Goal: Task Accomplishment & Management: Use online tool/utility

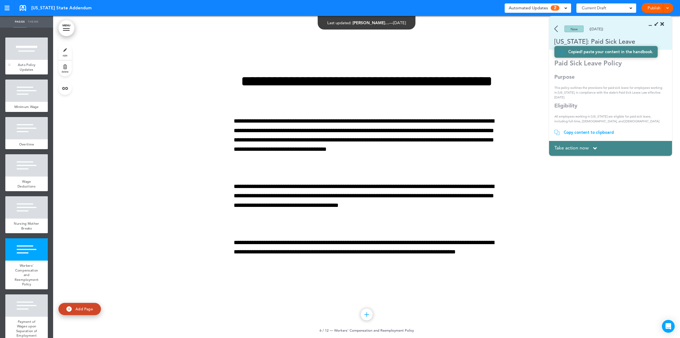
click at [29, 55] on div at bounding box center [26, 48] width 43 height 22
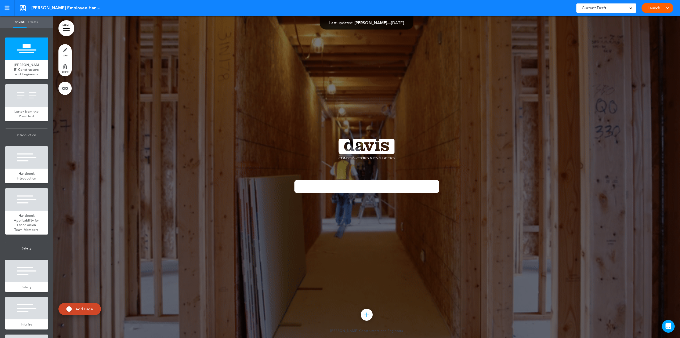
click at [69, 27] on link "MENU" at bounding box center [66, 28] width 16 height 16
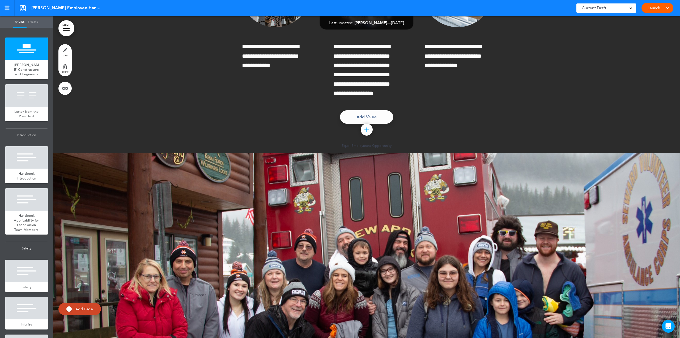
scroll to position [21651, 0]
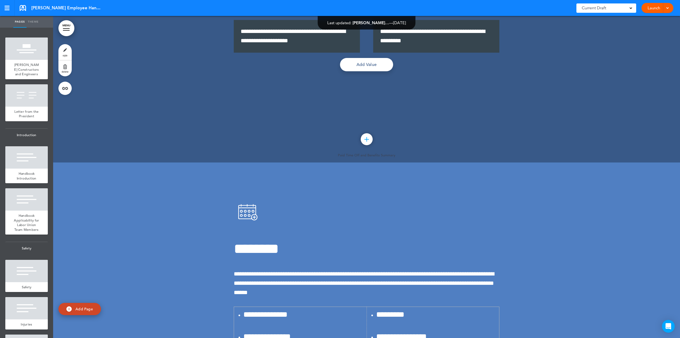
click at [64, 25] on link "MENU" at bounding box center [66, 28] width 16 height 16
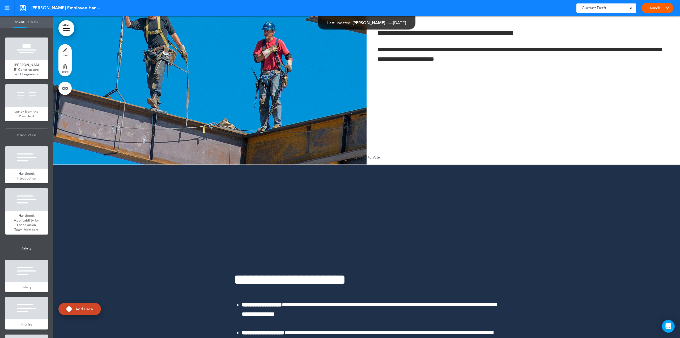
scroll to position [23905, 0]
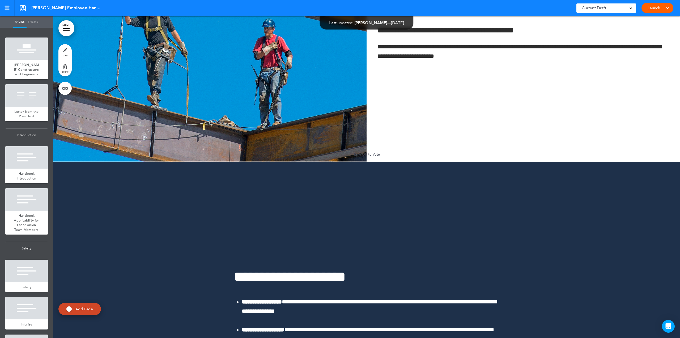
click at [69, 27] on link "MENU" at bounding box center [66, 28] width 16 height 16
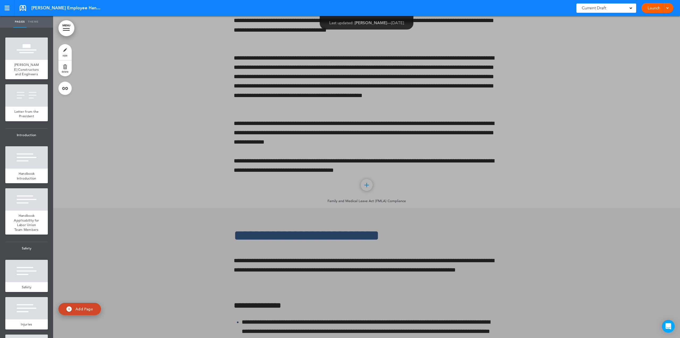
scroll to position [20526, 0]
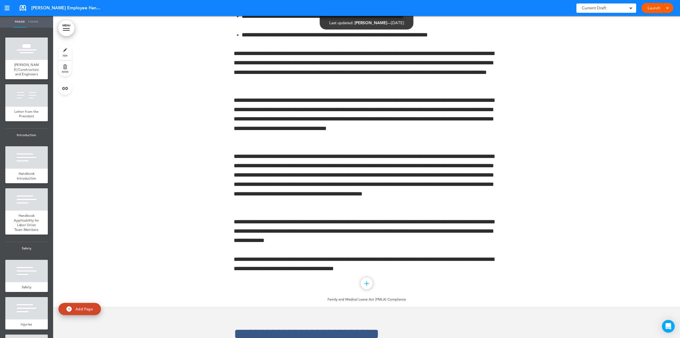
click at [65, 27] on link "MENU" at bounding box center [66, 28] width 16 height 16
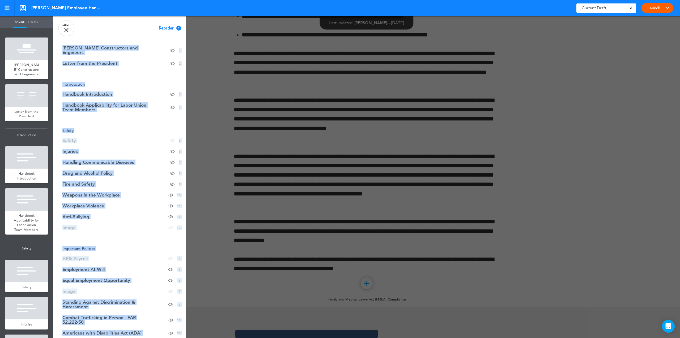
click at [155, 320] on div "Cancel Reorder ? Move or rearrange pages easily by selecting whole sections or …" at bounding box center [119, 185] width 133 height 338
drag, startPoint x: 56, startPoint y: 318, endPoint x: 137, endPoint y: 231, distance: 119.1
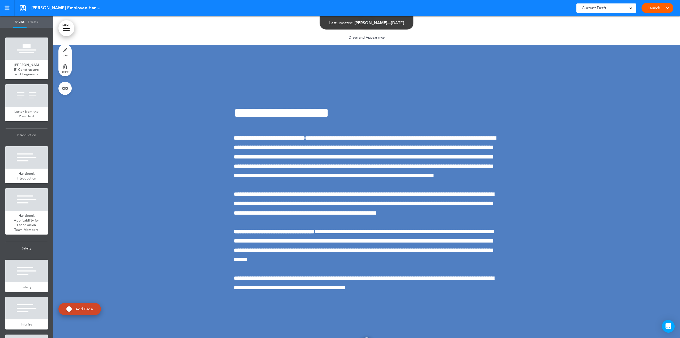
scroll to position [26466, 0]
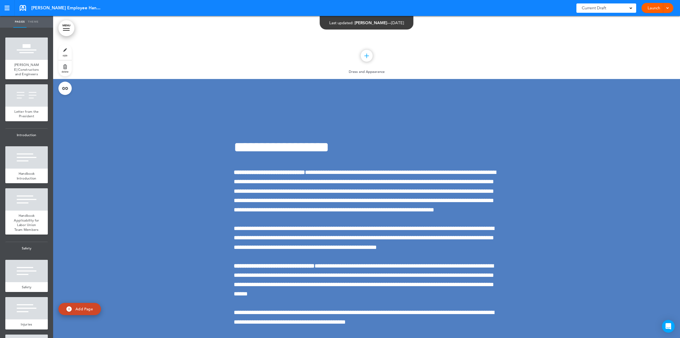
click at [66, 30] on div at bounding box center [66, 30] width 7 height 1
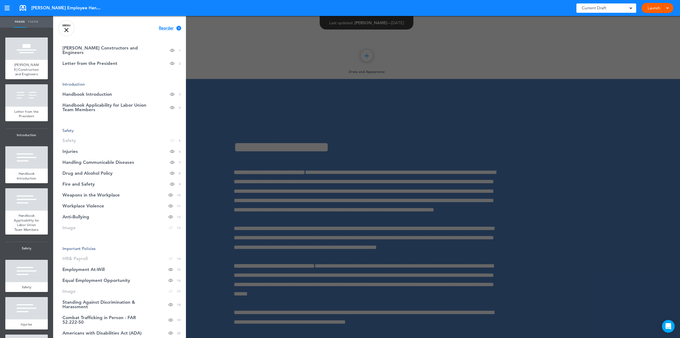
click at [126, 3] on div "[PERSON_NAME] Employee Handbook Saved! Current Draft CURRENT DRAFT Launch Launc…" at bounding box center [340, 8] width 680 height 16
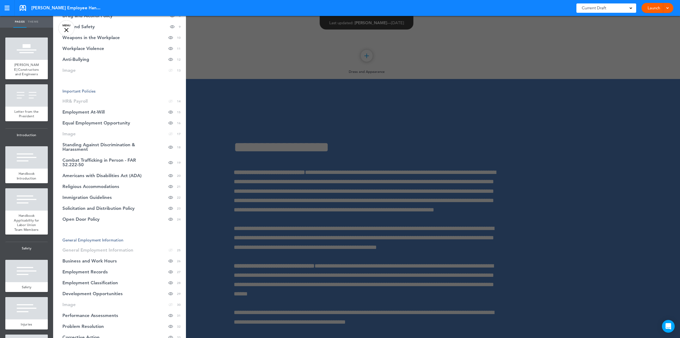
scroll to position [0, 0]
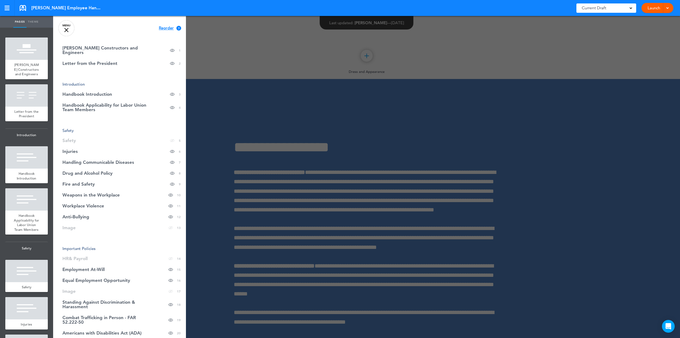
click at [160, 28] on span "Reorder" at bounding box center [166, 28] width 15 height 4
click at [94, 265] on li "Employment At-[PERSON_NAME] page in table of contents 15" at bounding box center [119, 269] width 133 height 11
drag, startPoint x: 89, startPoint y: 266, endPoint x: 97, endPoint y: 272, distance: 10.0
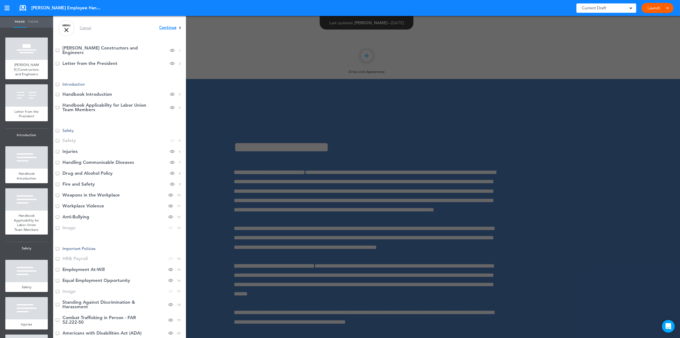
click at [60, 277] on li "Equal Employment Opportunity Hide page in table of contents 16" at bounding box center [119, 280] width 133 height 11
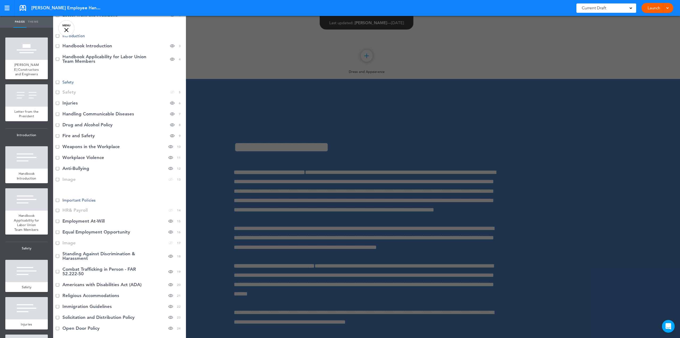
scroll to position [53, 0]
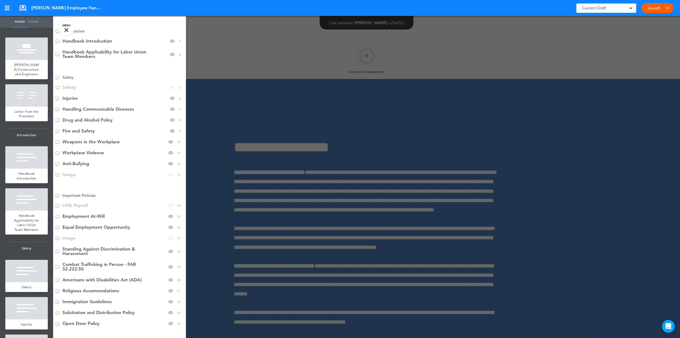
click at [62, 247] on li "Standing Against Discrimination & Harassment Hide page in table of contents 18" at bounding box center [119, 250] width 133 height 15
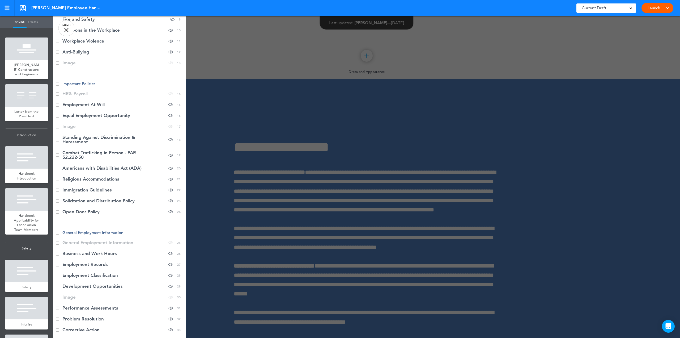
scroll to position [213, 0]
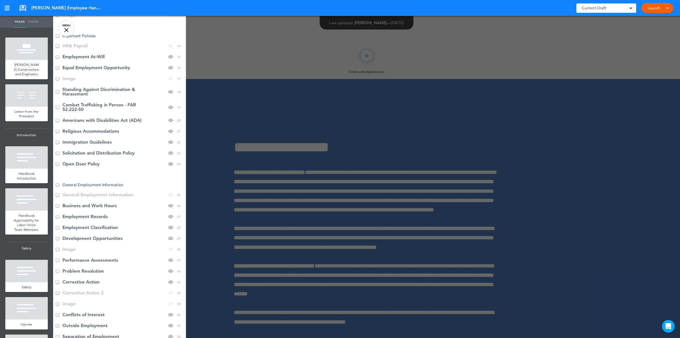
click at [56, 86] on li "Standing Against Discrimination & Harassment Hide page in table of contents 18" at bounding box center [119, 91] width 133 height 15
click at [58, 87] on li "Standing Against Discrimination & Harassment Hide page in table of contents 18" at bounding box center [119, 91] width 133 height 15
click at [58, 85] on li "Standing Against Discrimination & Harassment Hide page in table of contents 18" at bounding box center [119, 91] width 133 height 15
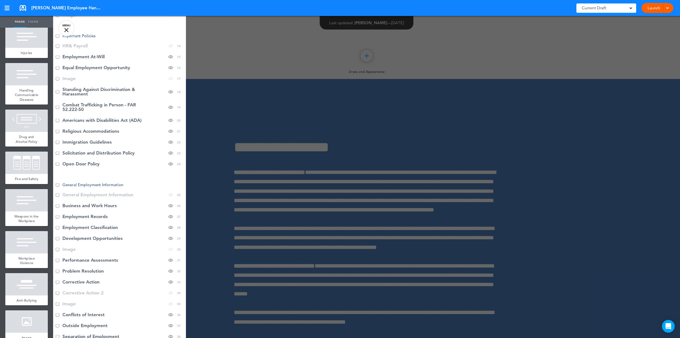
click at [57, 85] on li "Standing Against Discrimination & Harassment Hide page in table of contents 18" at bounding box center [119, 91] width 133 height 15
click at [57, 90] on li "Standing Against Discrimination & Harassment Hide page in table of contents 18" at bounding box center [119, 91] width 133 height 15
click at [57, 89] on li "Standing Against Discrimination & Harassment Hide page in table of contents 18" at bounding box center [119, 91] width 133 height 15
click at [56, 115] on li "Americans with Disabilities Act (ADA) Hide page in table of contents 20" at bounding box center [119, 120] width 133 height 11
click at [55, 159] on li "Open Door Policy Hide page in table of contents 24" at bounding box center [119, 163] width 133 height 11
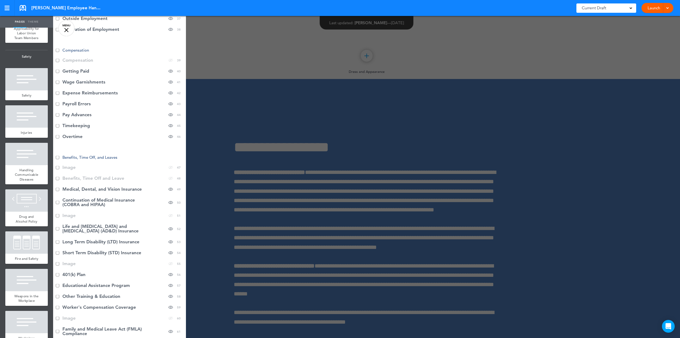
scroll to position [505, 0]
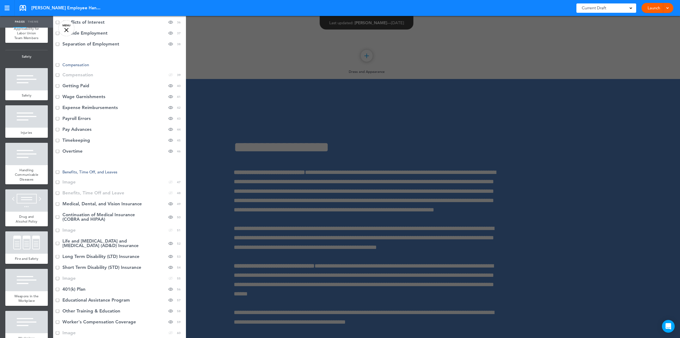
click at [58, 165] on ul "[PERSON_NAME] Constructors and Engineers Hide page in table of contents 1 Lette…" at bounding box center [119, 80] width 133 height 1085
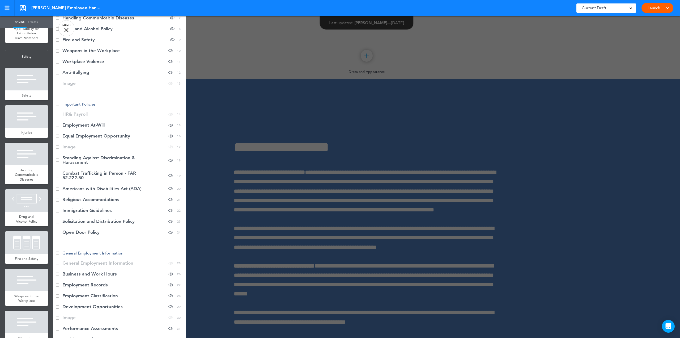
scroll to position [80, 0]
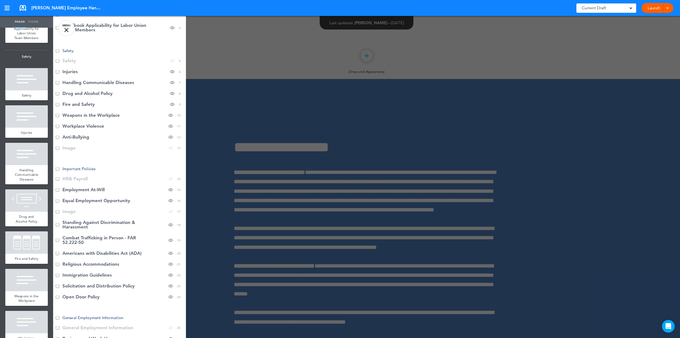
click at [66, 29] on link "MENU" at bounding box center [66, 28] width 16 height 16
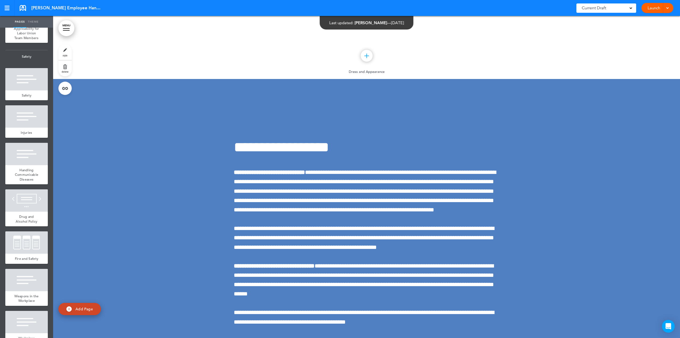
click at [66, 29] on link "MENU" at bounding box center [66, 28] width 16 height 16
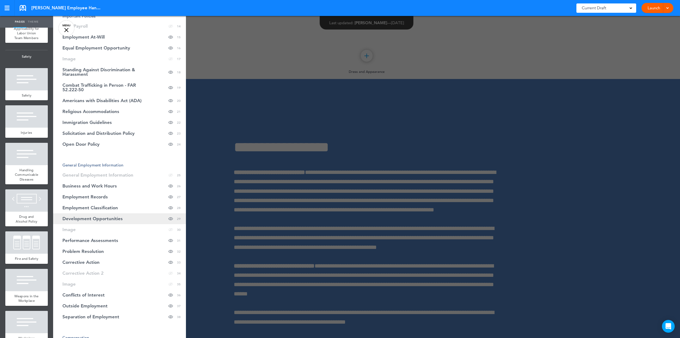
scroll to position [239, 0]
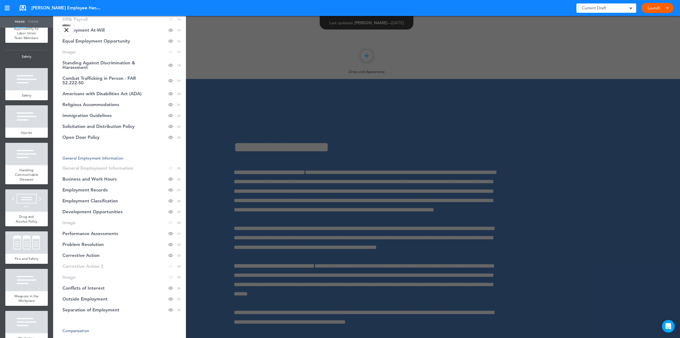
click at [68, 155] on span "General Employment Information" at bounding box center [92, 157] width 61 height 5
click at [61, 156] on li "General Employment Information" at bounding box center [119, 158] width 133 height 4
click at [118, 155] on span "General Employment Information" at bounding box center [92, 157] width 61 height 5
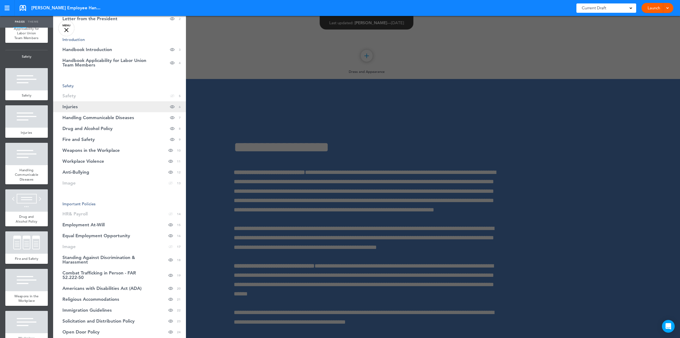
scroll to position [0, 0]
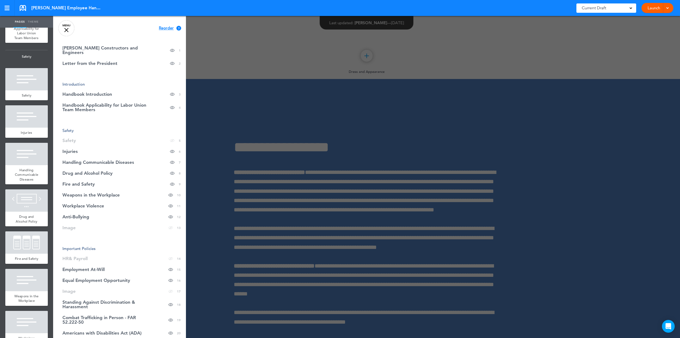
click at [164, 29] on span "Reorder" at bounding box center [166, 28] width 15 height 4
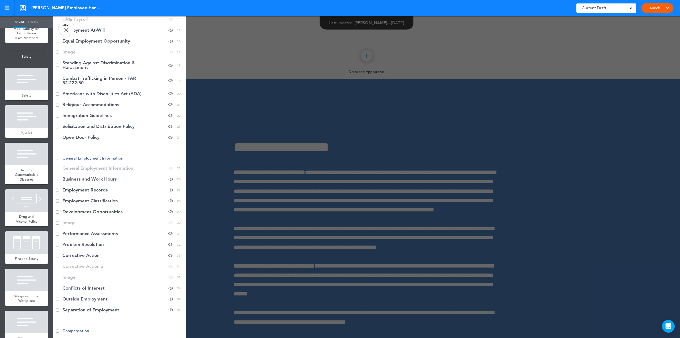
scroll to position [346, 0]
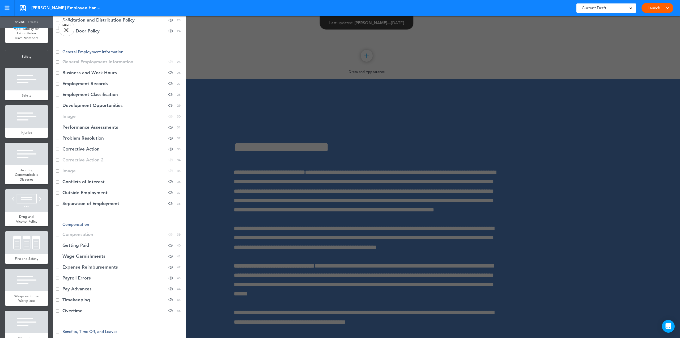
click at [58, 218] on ul "[PERSON_NAME] Constructors and Engineers Hide page in table of contents 1 Lette…" at bounding box center [119, 239] width 133 height 1085
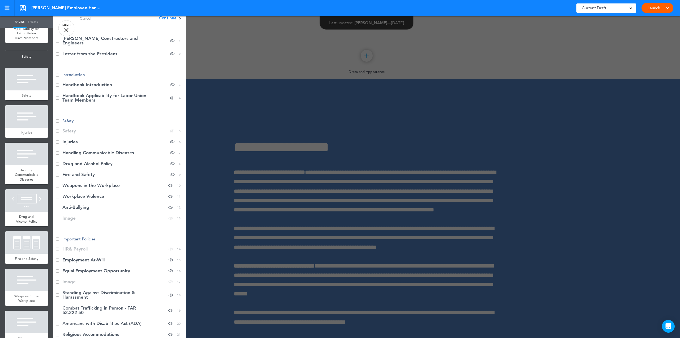
scroll to position [0, 0]
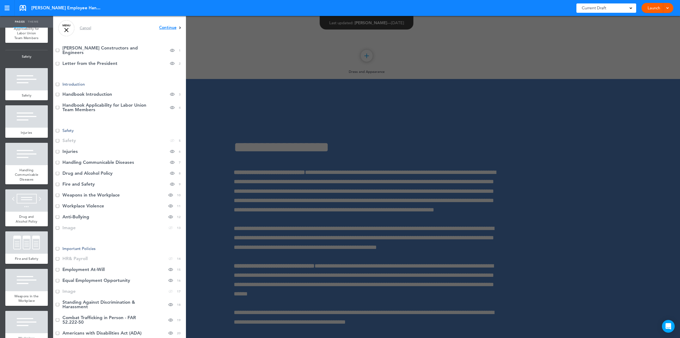
click at [160, 27] on span "Continue" at bounding box center [167, 28] width 17 height 4
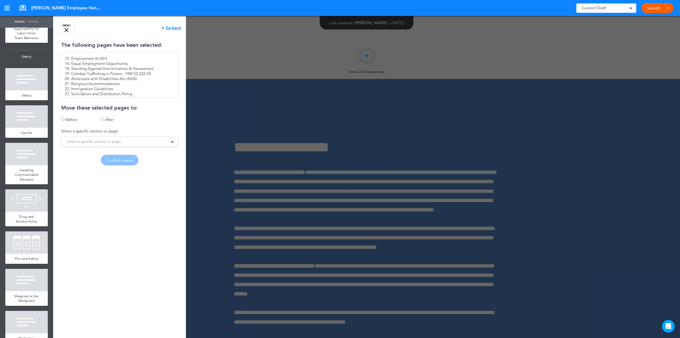
click at [108, 119] on label "After" at bounding box center [109, 119] width 9 height 5
click at [145, 143] on div "Select a specific section or page" at bounding box center [119, 141] width 116 height 6
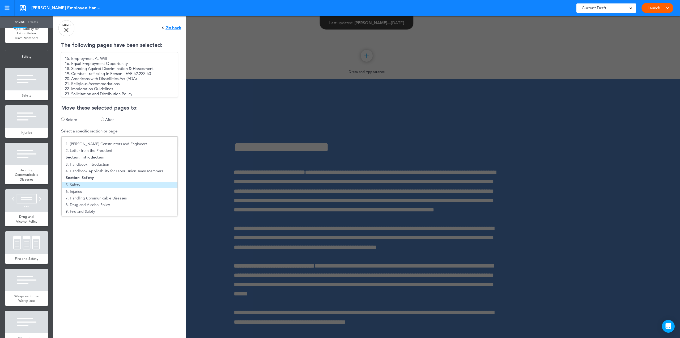
click at [83, 185] on li "5. Safety" at bounding box center [120, 185] width 116 height 7
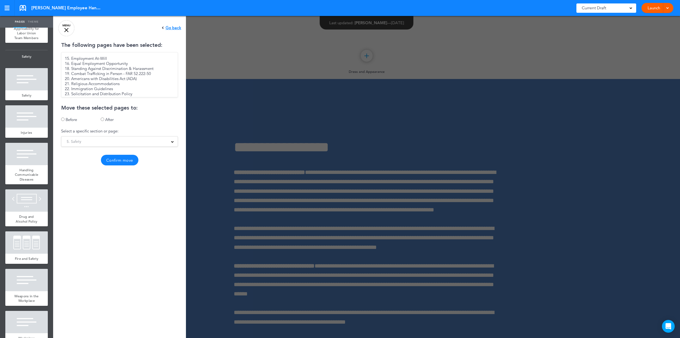
click at [120, 158] on button "Confirm move" at bounding box center [119, 160] width 37 height 11
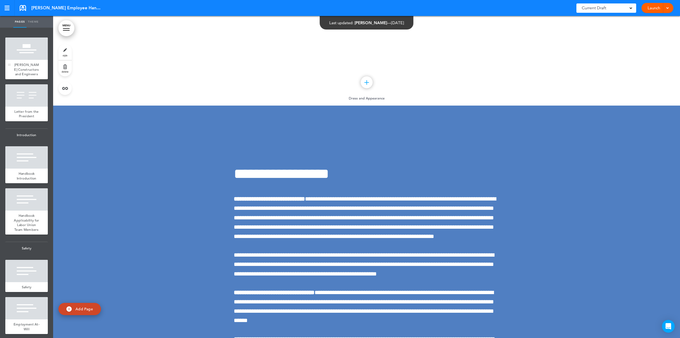
click at [22, 73] on span "[PERSON_NAME] Constructors and Engineers" at bounding box center [26, 69] width 25 height 14
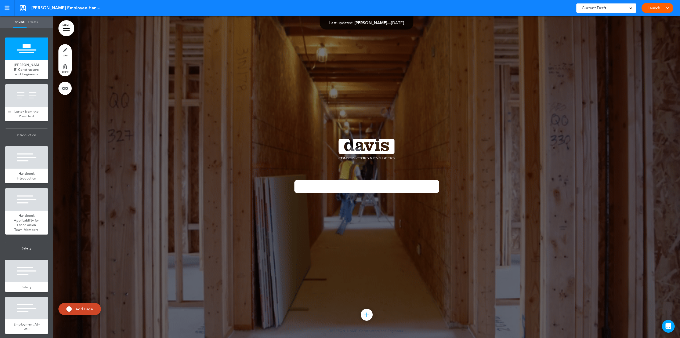
click at [26, 107] on div at bounding box center [26, 95] width 43 height 22
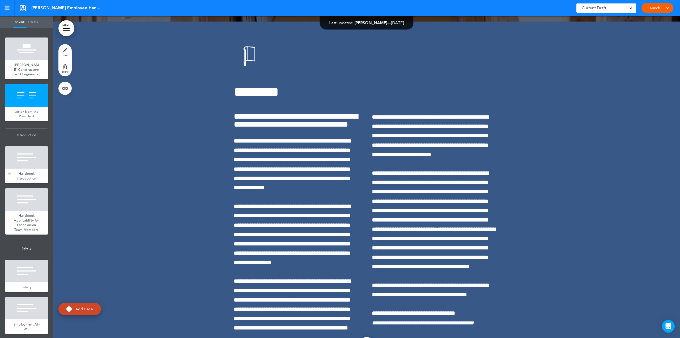
scroll to position [322, 0]
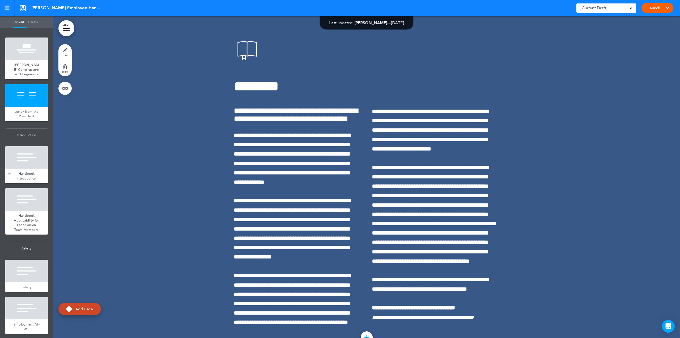
click at [23, 161] on div at bounding box center [26, 157] width 43 height 22
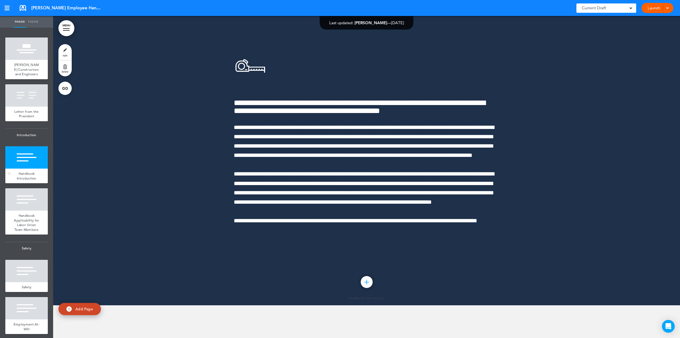
scroll to position [708, 0]
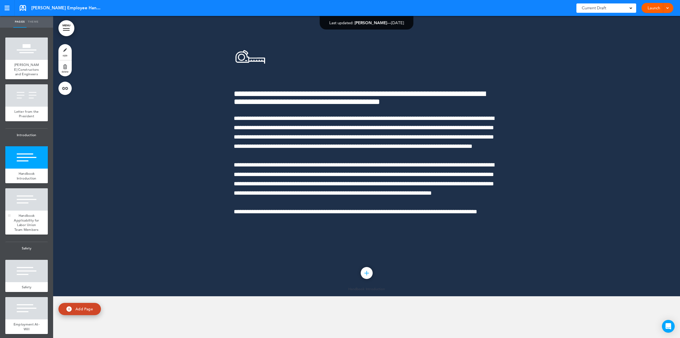
click at [29, 209] on div at bounding box center [26, 199] width 43 height 22
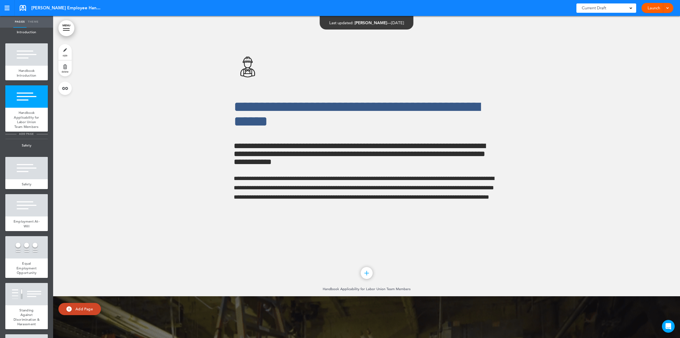
scroll to position [53, 0]
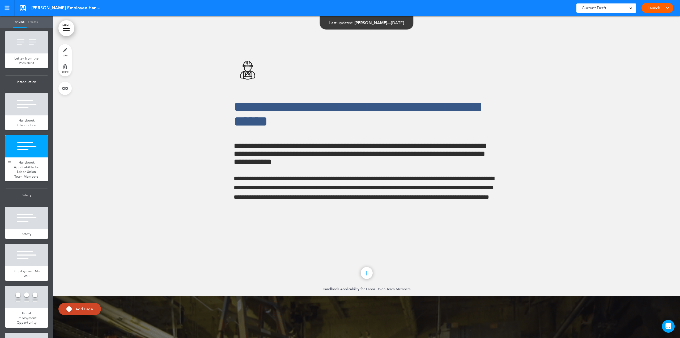
click at [10, 171] on div at bounding box center [9, 158] width 8 height 46
click at [22, 243] on span "add page" at bounding box center [26, 240] width 20 height 3
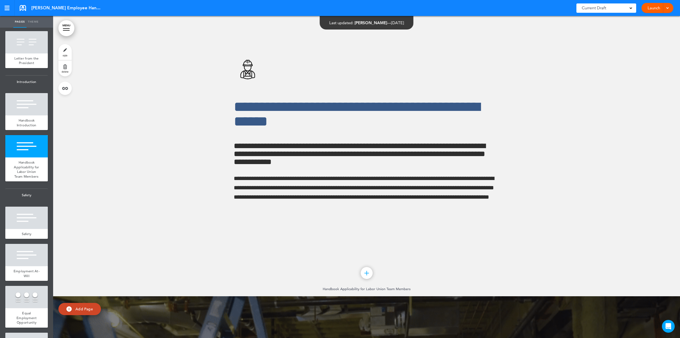
type input "********"
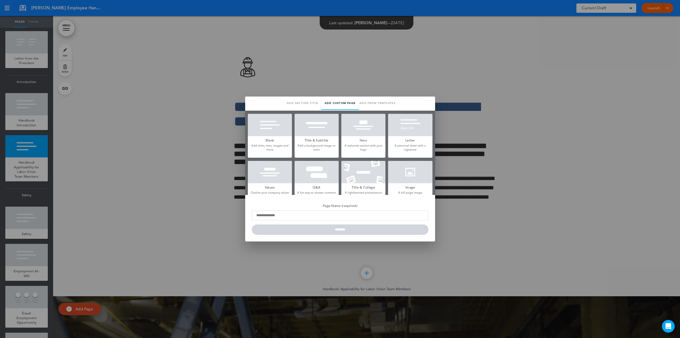
click at [498, 201] on div at bounding box center [340, 169] width 680 height 338
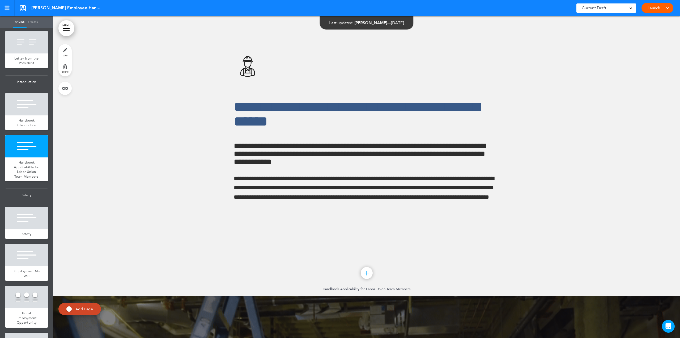
click at [498, 201] on div at bounding box center [366, 135] width 627 height 322
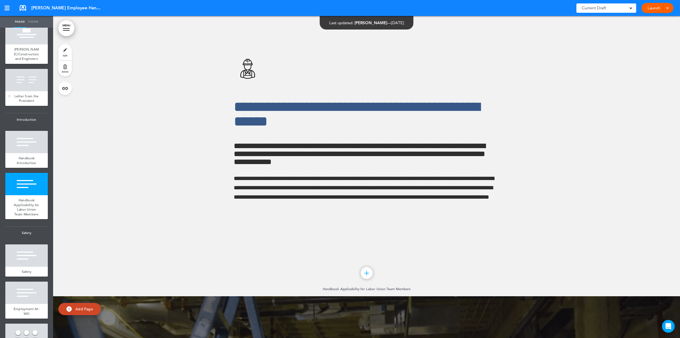
scroll to position [0, 0]
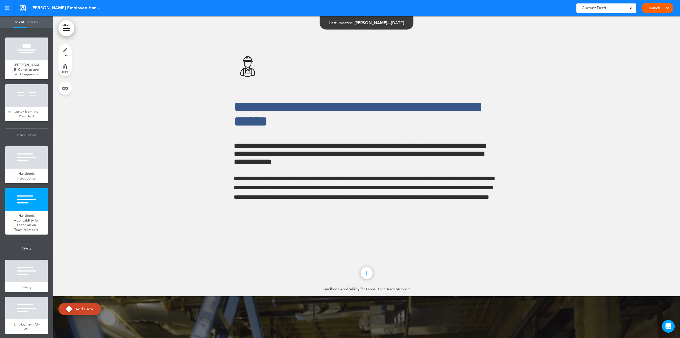
click at [26, 117] on span "Letter from the President" at bounding box center [26, 113] width 24 height 9
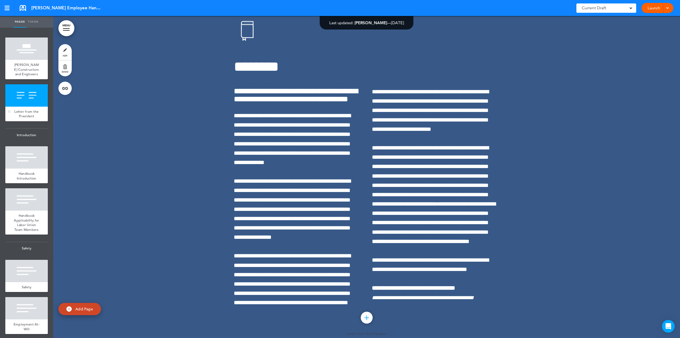
scroll to position [322, 0]
